Goal: Navigation & Orientation: Find specific page/section

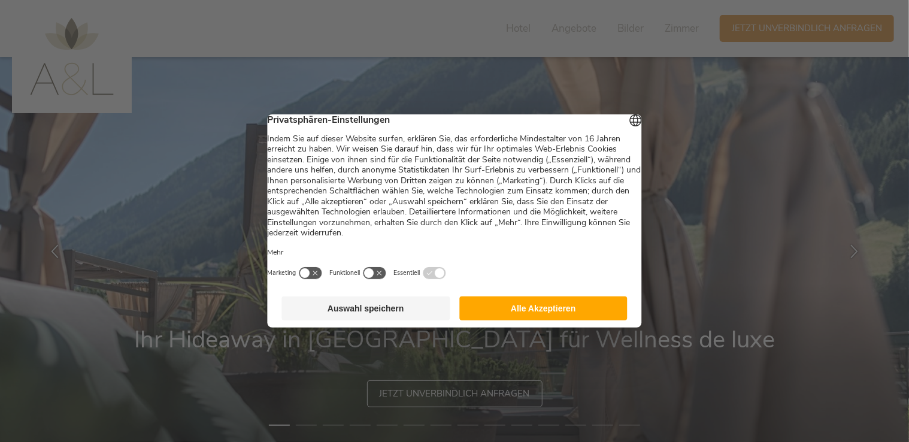
click at [355, 320] on button "Auswahl speichern" at bounding box center [366, 308] width 168 height 24
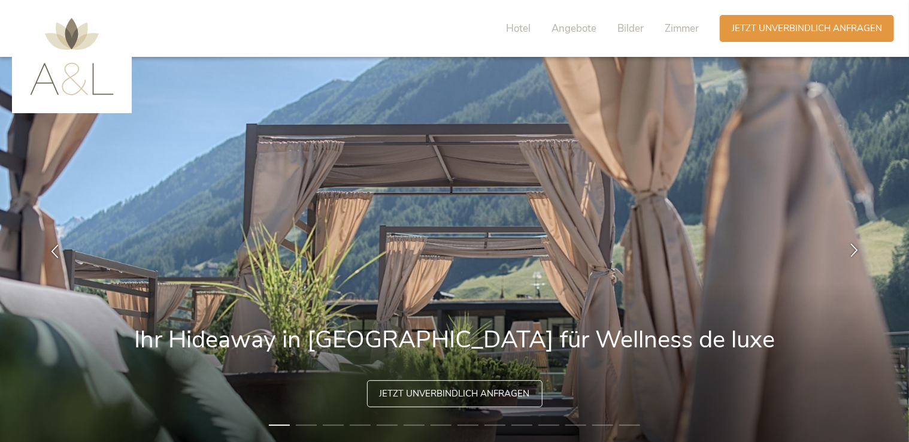
click at [844, 243] on div at bounding box center [855, 252] width 38 height 38
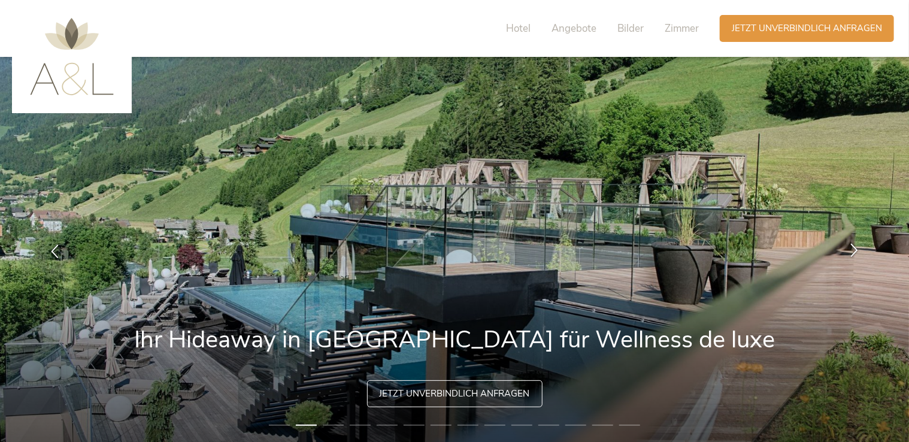
click at [844, 244] on div at bounding box center [855, 252] width 38 height 38
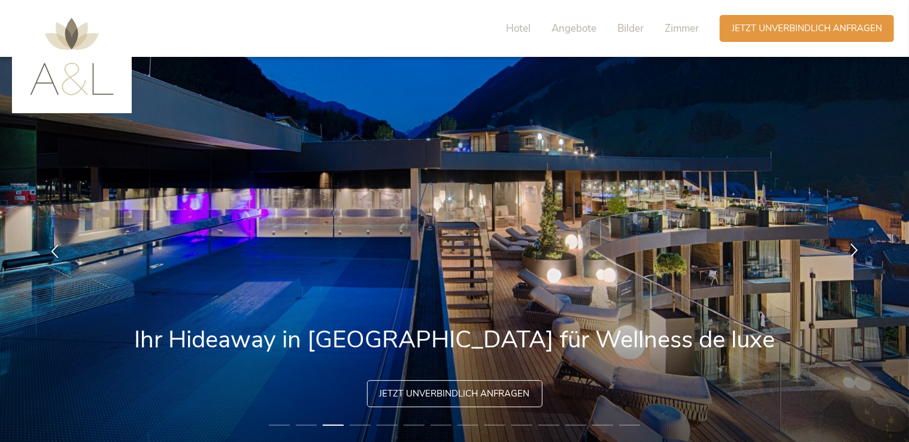
click at [846, 252] on div at bounding box center [855, 252] width 38 height 38
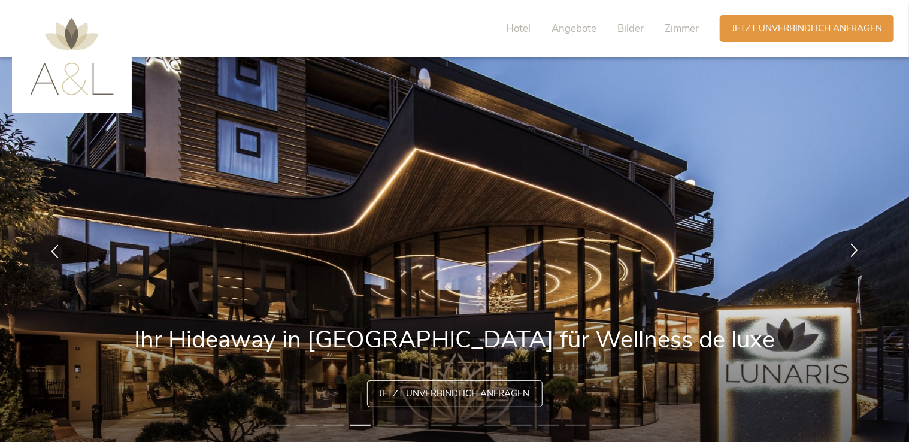
click at [846, 252] on div at bounding box center [855, 252] width 38 height 38
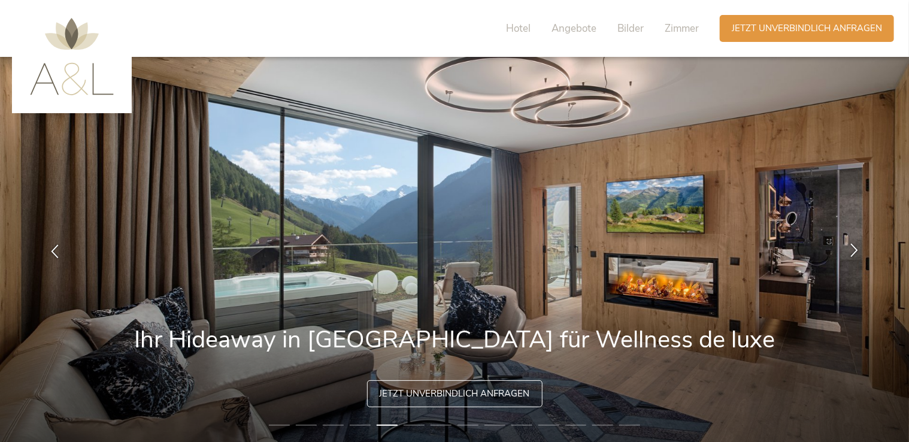
click at [846, 252] on div at bounding box center [855, 252] width 38 height 38
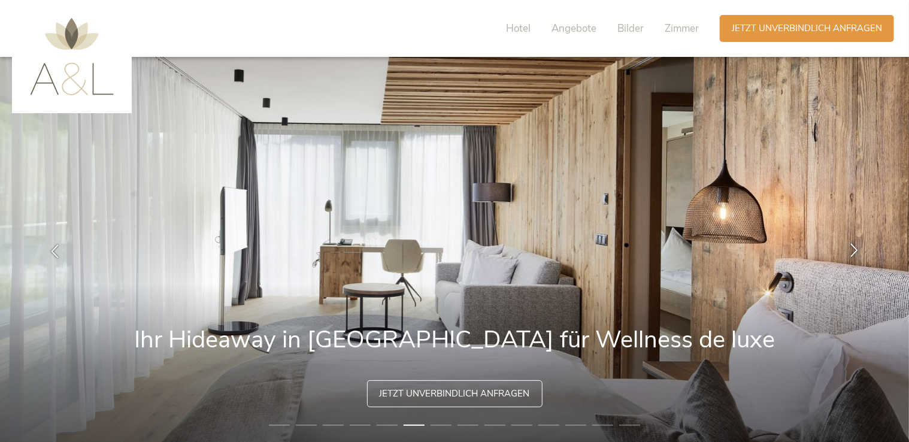
click at [846, 253] on div at bounding box center [855, 252] width 38 height 38
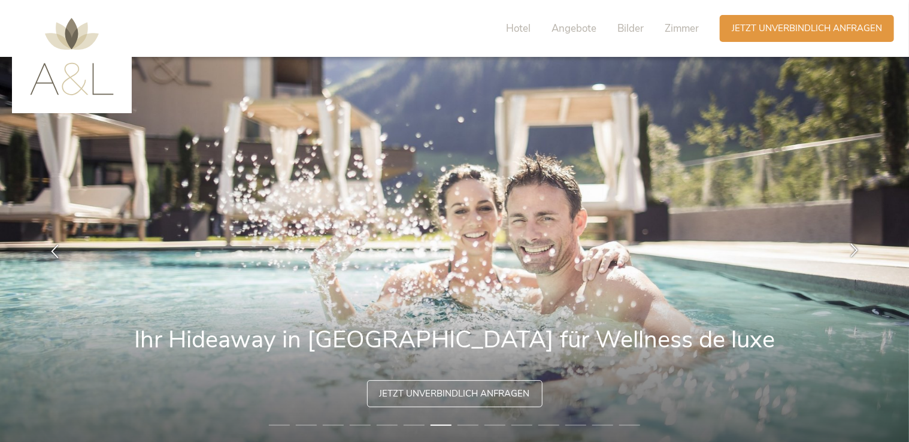
click at [846, 253] on div at bounding box center [855, 252] width 38 height 38
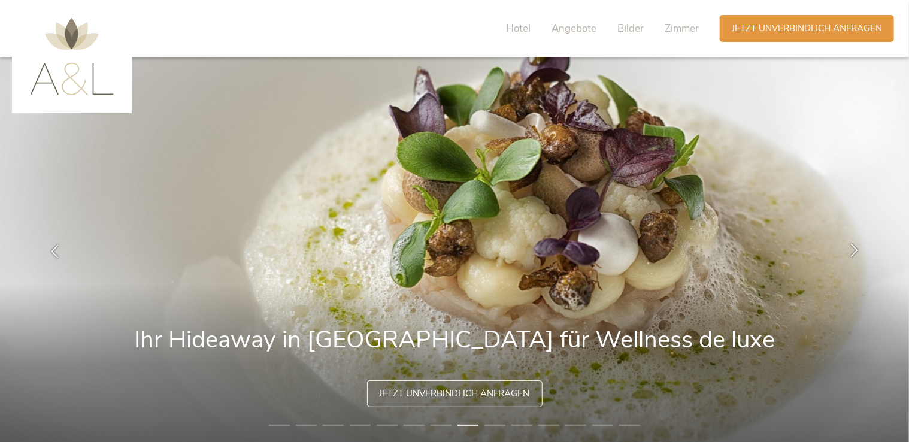
click at [846, 253] on div at bounding box center [855, 252] width 38 height 38
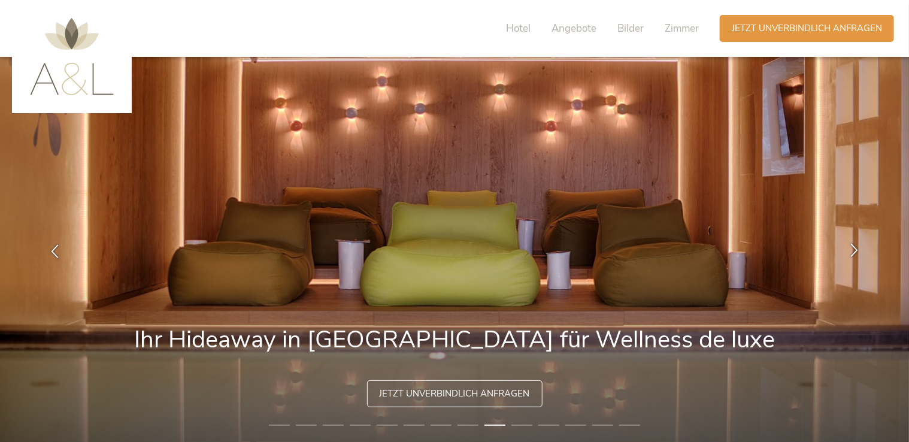
click at [846, 253] on div at bounding box center [855, 252] width 38 height 38
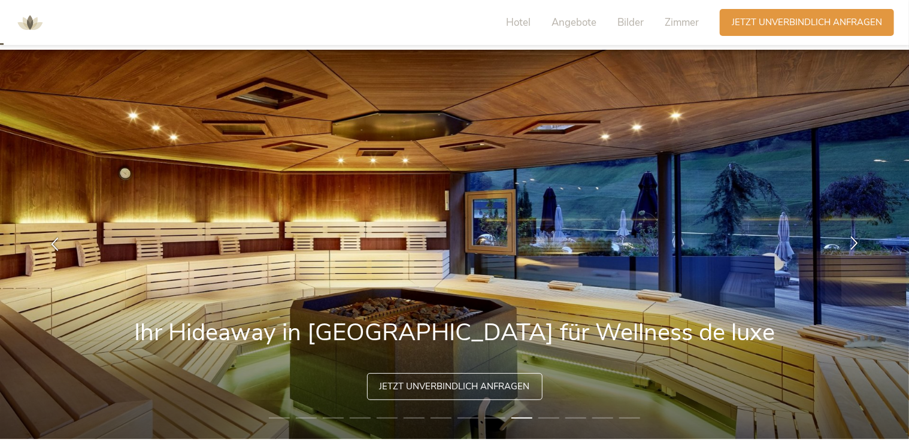
scroll to position [18, 0]
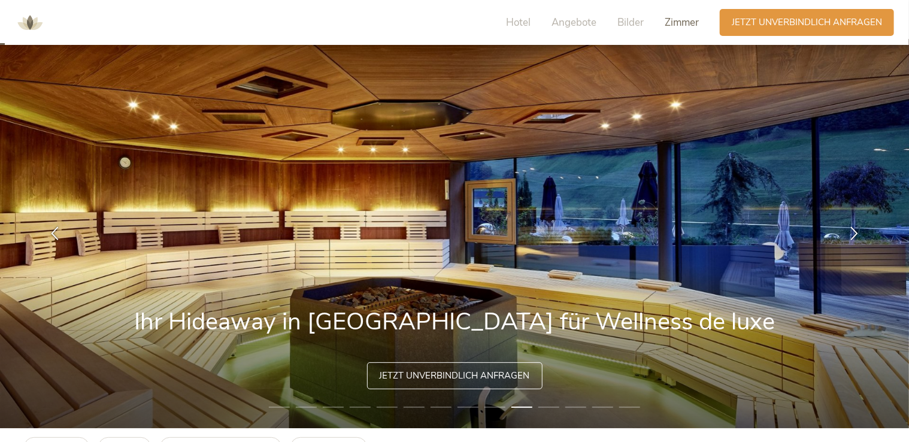
click at [668, 22] on span "Zimmer" at bounding box center [682, 23] width 34 height 14
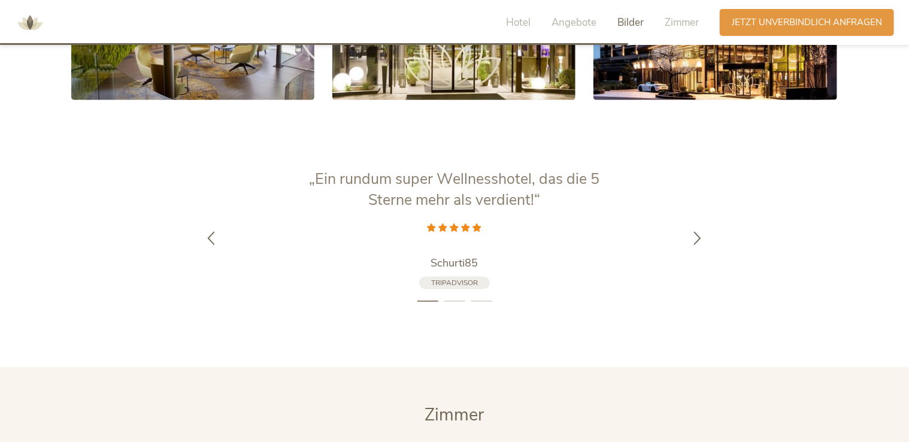
scroll to position [2506, 0]
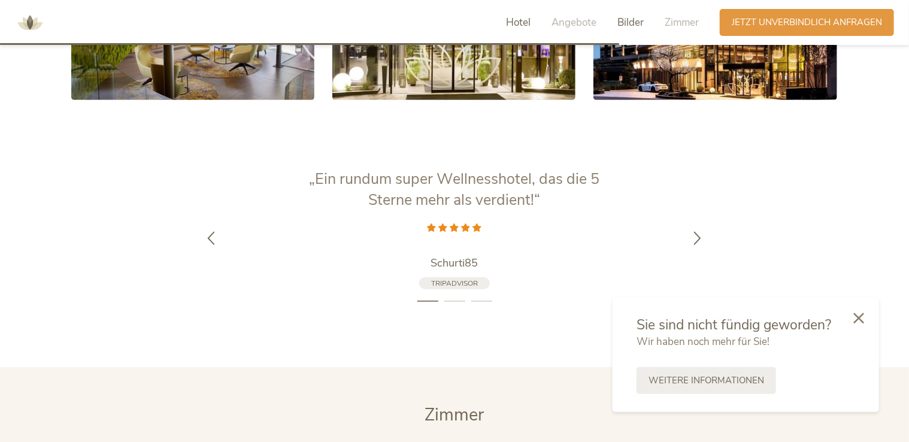
click at [525, 21] on span "Hotel" at bounding box center [518, 23] width 25 height 14
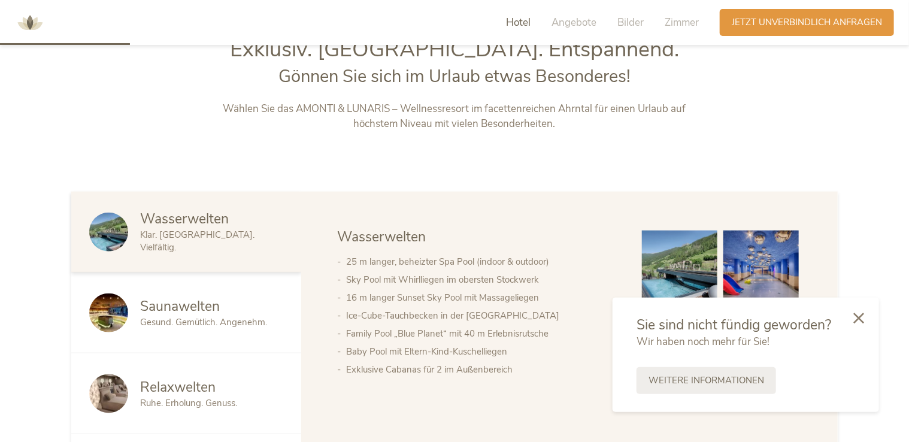
scroll to position [488, 0]
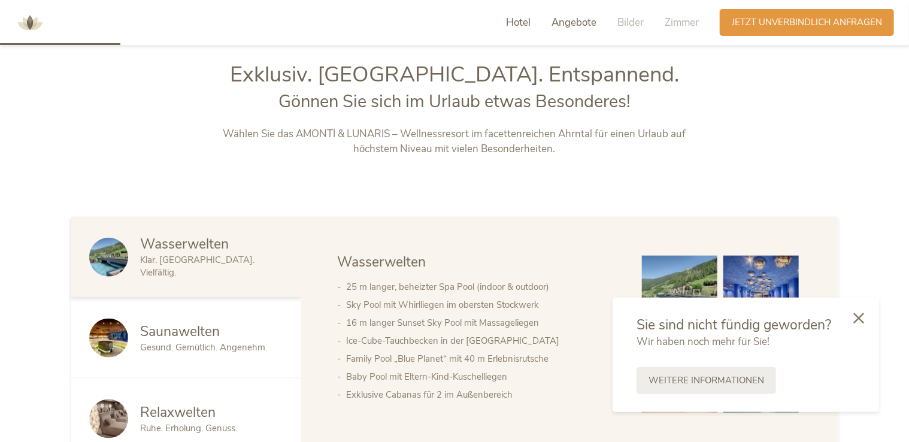
click at [557, 22] on span "Angebote" at bounding box center [574, 23] width 45 height 14
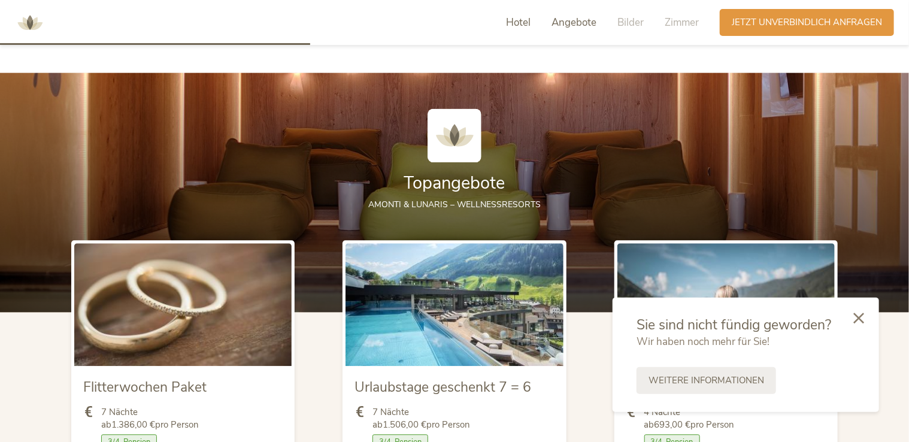
scroll to position [1279, 0]
